Goal: Use online tool/utility: Utilize a website feature to perform a specific function

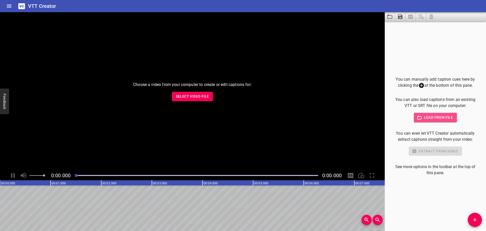
click at [324, 117] on span "Load from file" at bounding box center [435, 117] width 35 height 6
click at [11, 7] on icon "Home" at bounding box center [9, 6] width 6 height 6
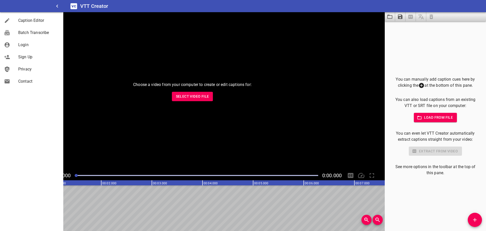
click at [36, 22] on span "Caption Editor" at bounding box center [38, 20] width 41 height 6
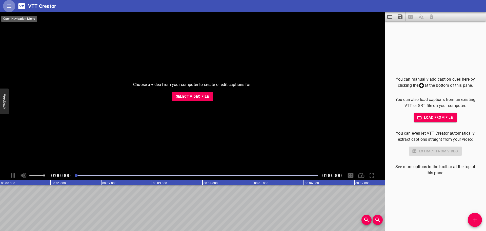
click at [14, 4] on button "Home" at bounding box center [9, 6] width 12 height 12
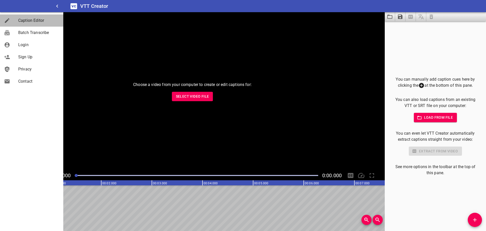
click at [33, 21] on span "Caption Editor" at bounding box center [38, 20] width 41 height 6
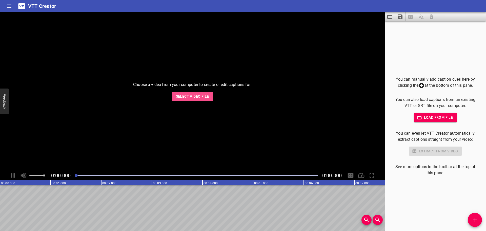
click at [201, 99] on span "Select Video File" at bounding box center [192, 96] width 33 height 6
click at [200, 94] on span "Select Video File" at bounding box center [192, 96] width 33 height 6
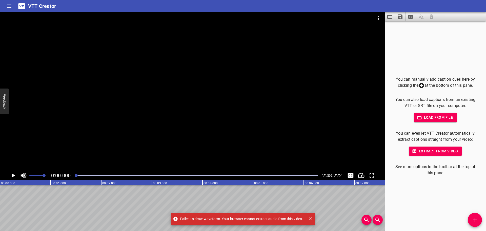
click at [136, 129] on div at bounding box center [192, 91] width 385 height 158
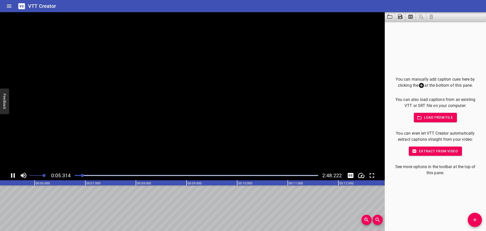
click at [136, 129] on video at bounding box center [192, 91] width 385 height 158
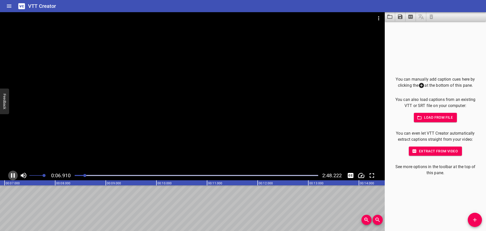
click at [14, 159] on icon "Play/Pause" at bounding box center [13, 175] width 4 height 5
click at [324, 159] on icon "Toggle captions" at bounding box center [351, 175] width 6 height 5
click at [324, 159] on icon "Zoom In" at bounding box center [366, 219] width 6 height 6
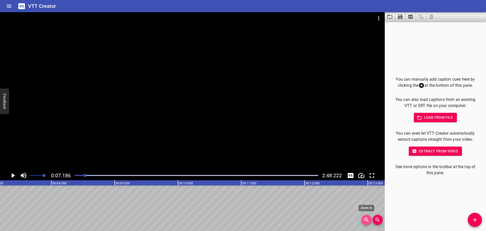
click at [324, 159] on icon "Zoom In" at bounding box center [366, 219] width 6 height 6
click at [324, 159] on icon "Toggle captions" at bounding box center [351, 175] width 6 height 5
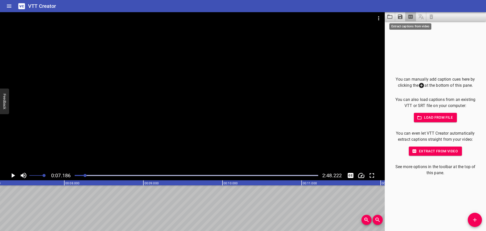
click at [324, 17] on icon "Extract captions from video" at bounding box center [410, 17] width 5 height 4
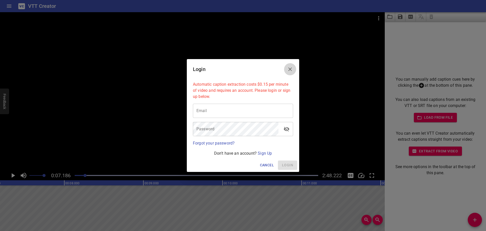
click at [290, 69] on icon "Close" at bounding box center [290, 69] width 4 height 4
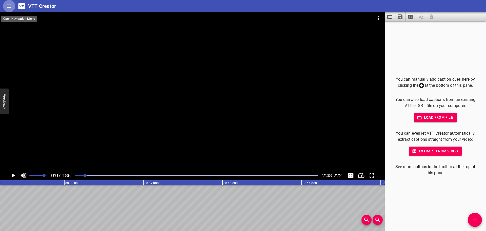
click at [10, 5] on icon "Home" at bounding box center [9, 6] width 5 height 3
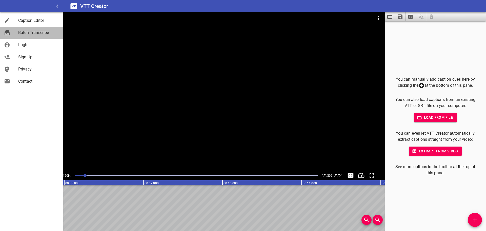
click at [38, 34] on span "Batch Transcribe" at bounding box center [38, 33] width 41 height 6
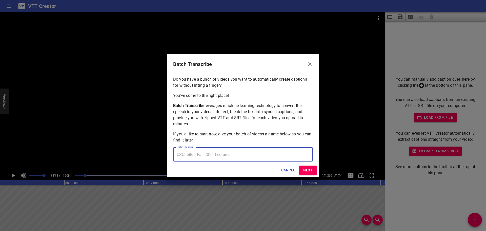
click at [210, 155] on input "text" at bounding box center [243, 154] width 140 height 14
type input "DSOI video"
click at [308, 159] on span "Next" at bounding box center [308, 170] width 10 height 6
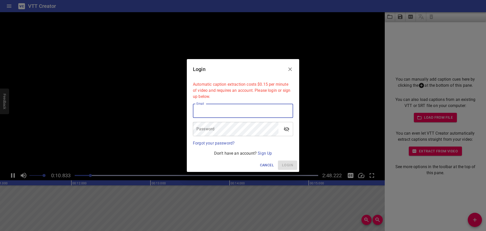
click at [218, 111] on input "email" at bounding box center [243, 111] width 100 height 14
click at [290, 68] on icon "Close" at bounding box center [290, 69] width 6 height 6
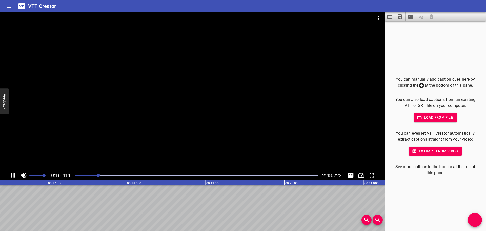
scroll to position [0, 1298]
